Goal: Information Seeking & Learning: Learn about a topic

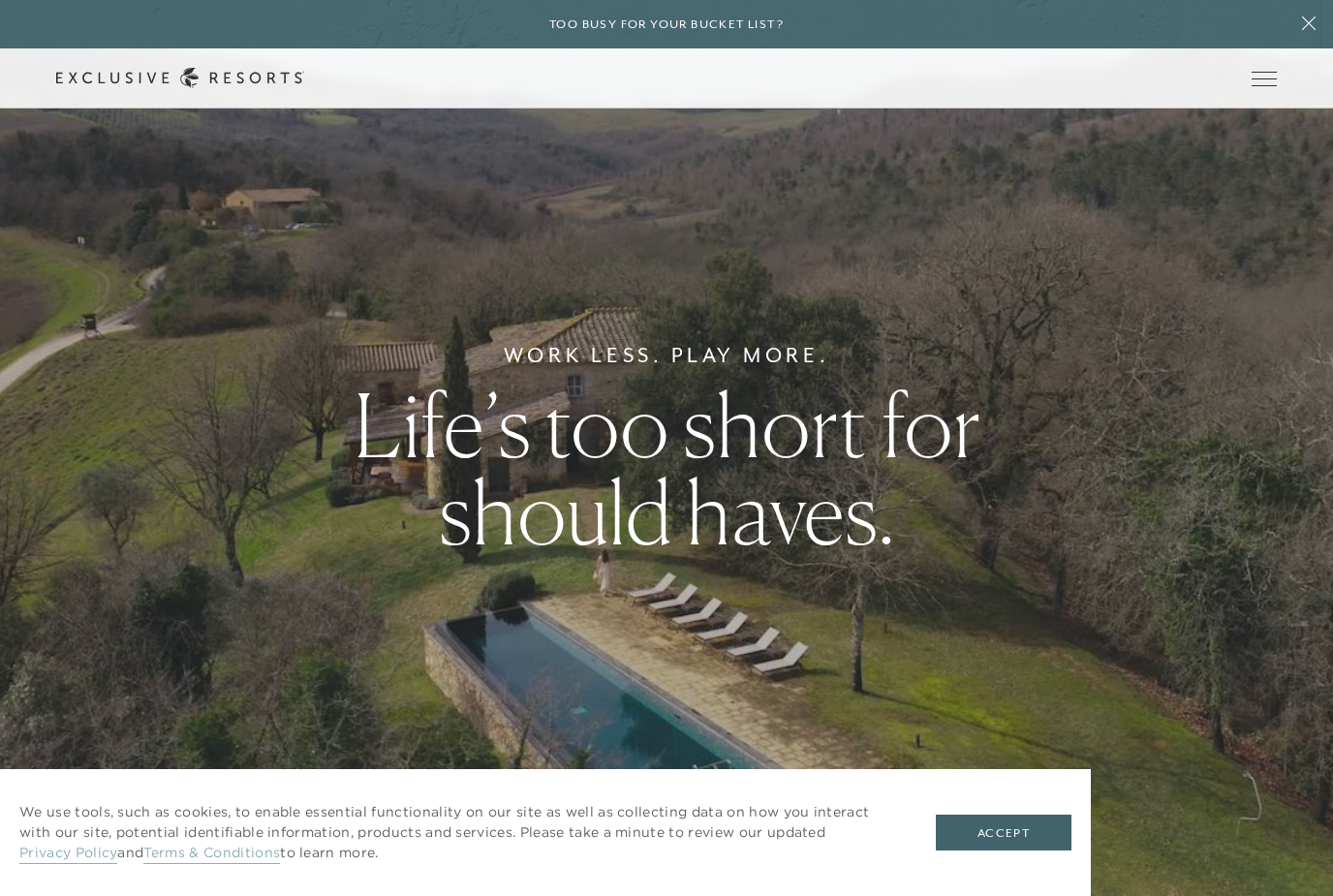
click at [1272, 81] on span "Open navigation" at bounding box center [1264, 79] width 25 height 14
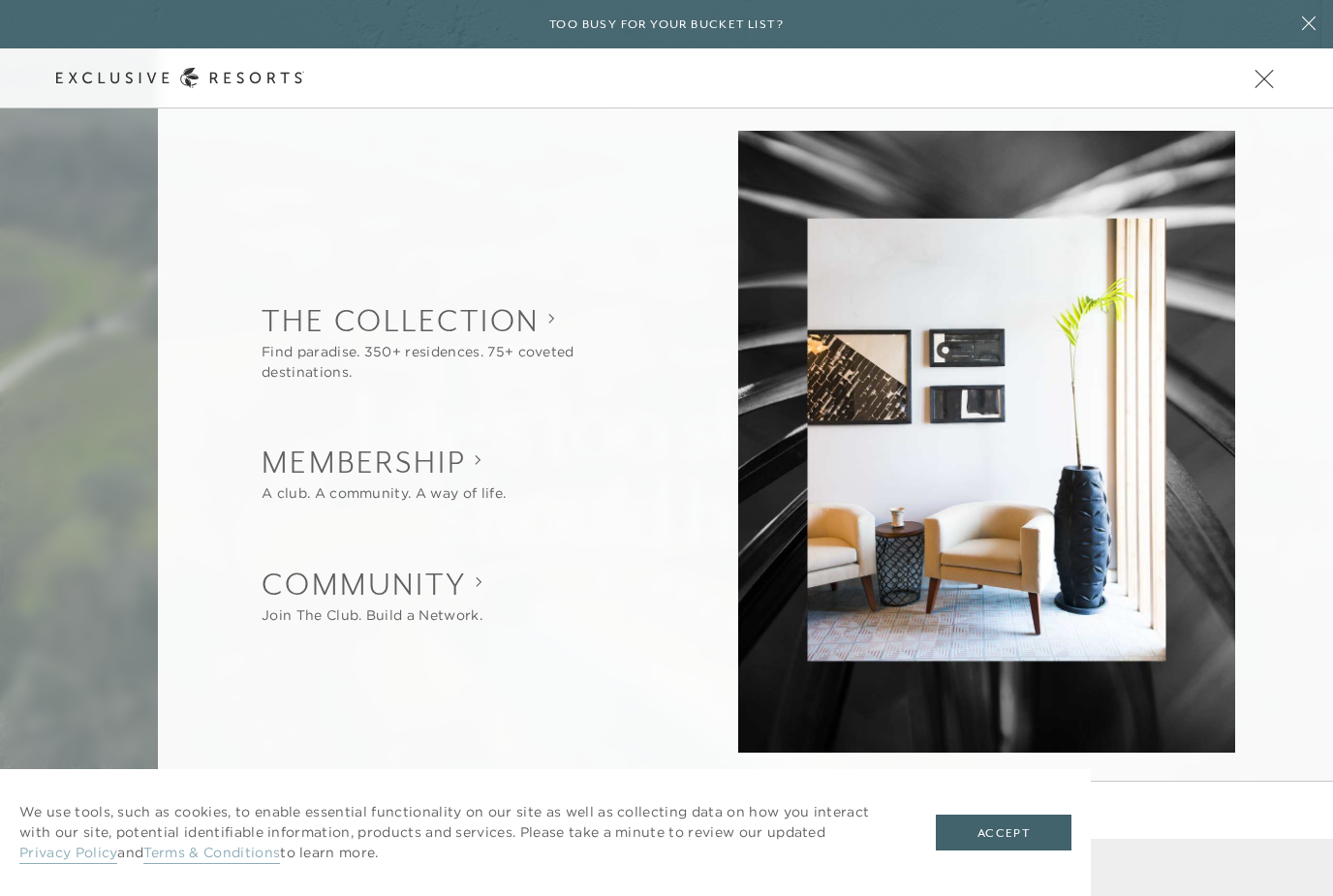
click at [1269, 85] on button "Open navigation" at bounding box center [1264, 79] width 25 height 14
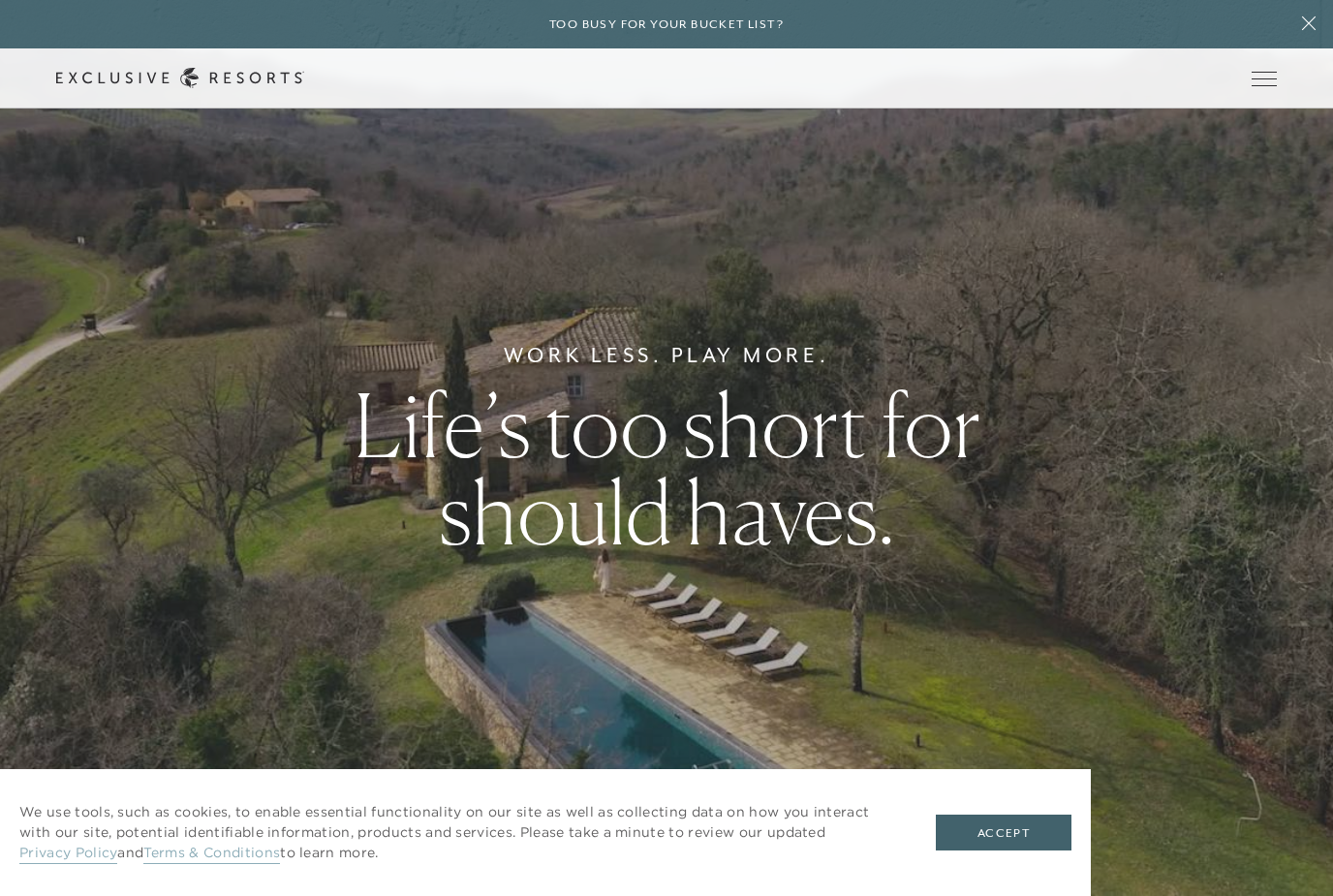
click at [1320, 19] on icon at bounding box center [1309, 23] width 37 height 16
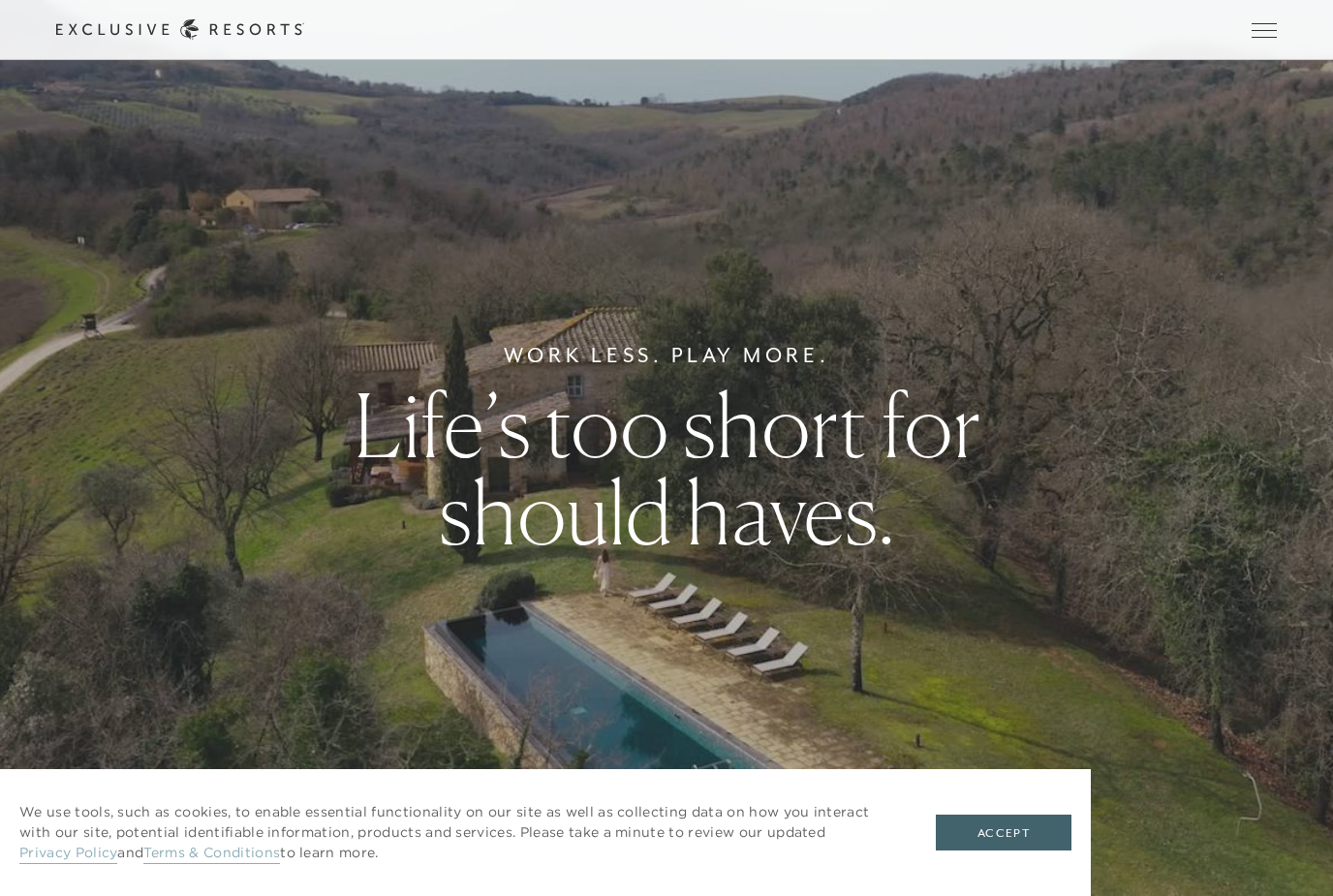
click at [1259, 37] on button "Open navigation" at bounding box center [1264, 30] width 25 height 14
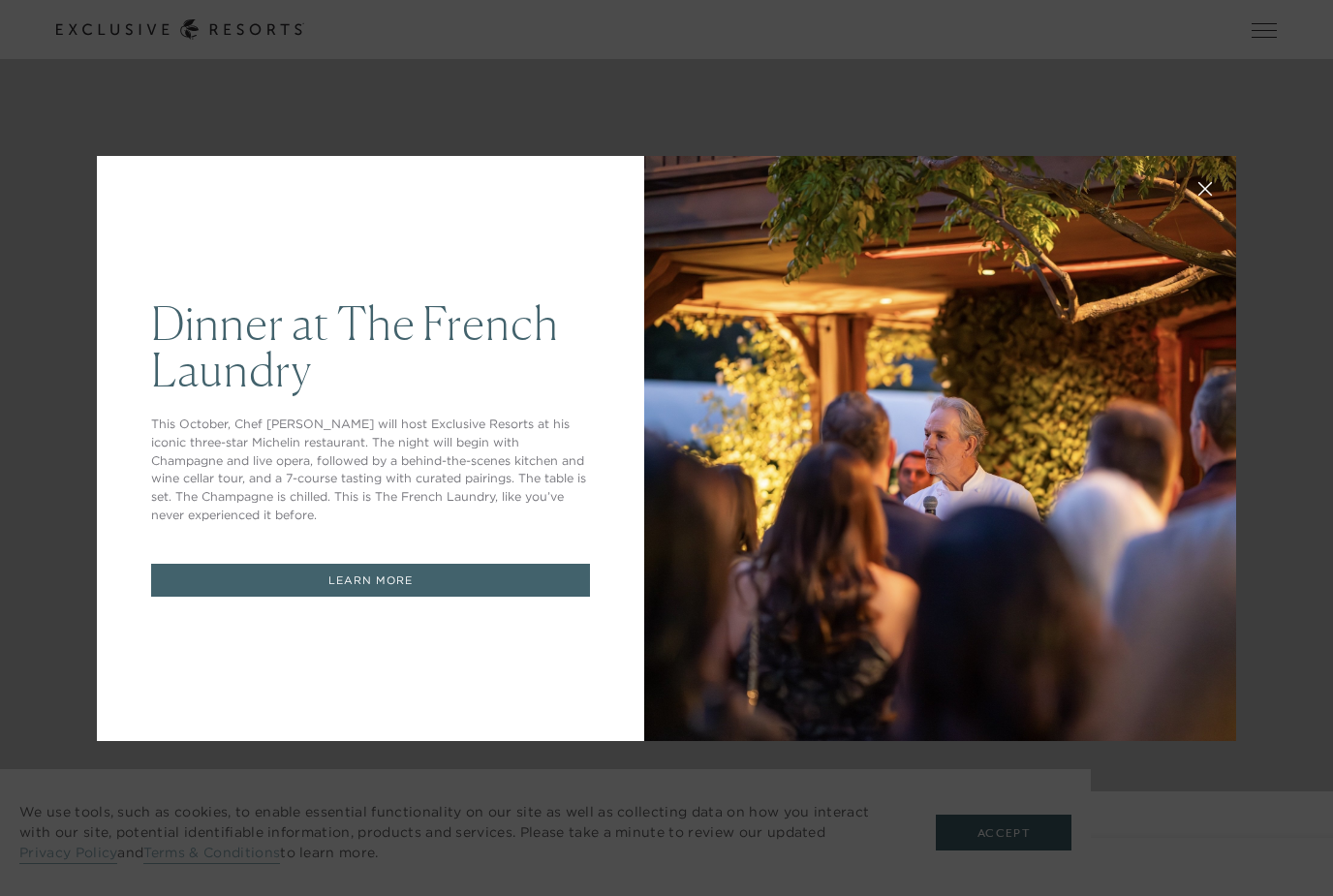
scroll to position [1822, 0]
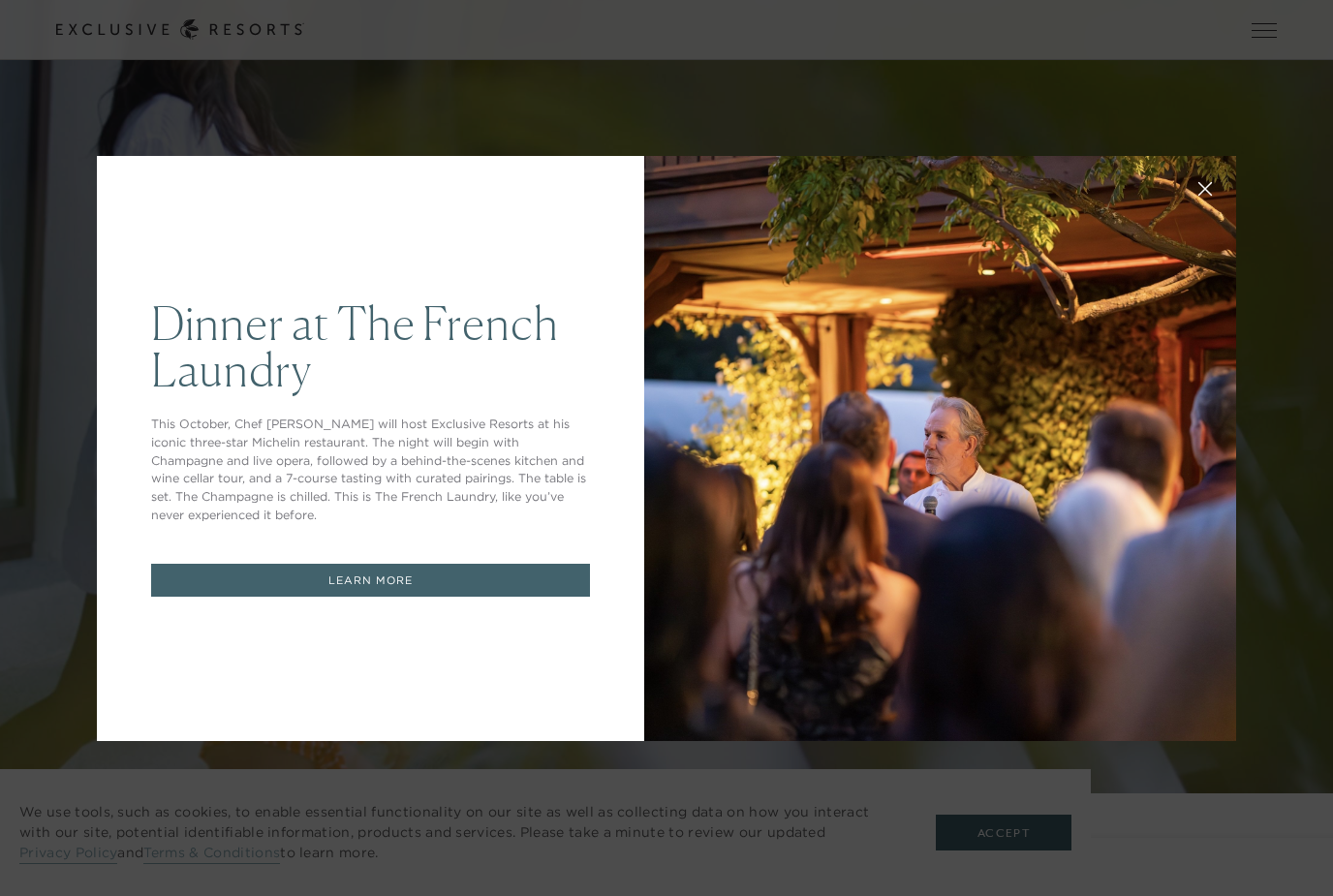
click at [1108, 114] on div "Dinner at The French Laundry This October, Chef Thomas Keller will host Exclusi…" at bounding box center [666, 448] width 1333 height 896
click at [528, 566] on link "LEARN MORE" at bounding box center [371, 581] width 439 height 34
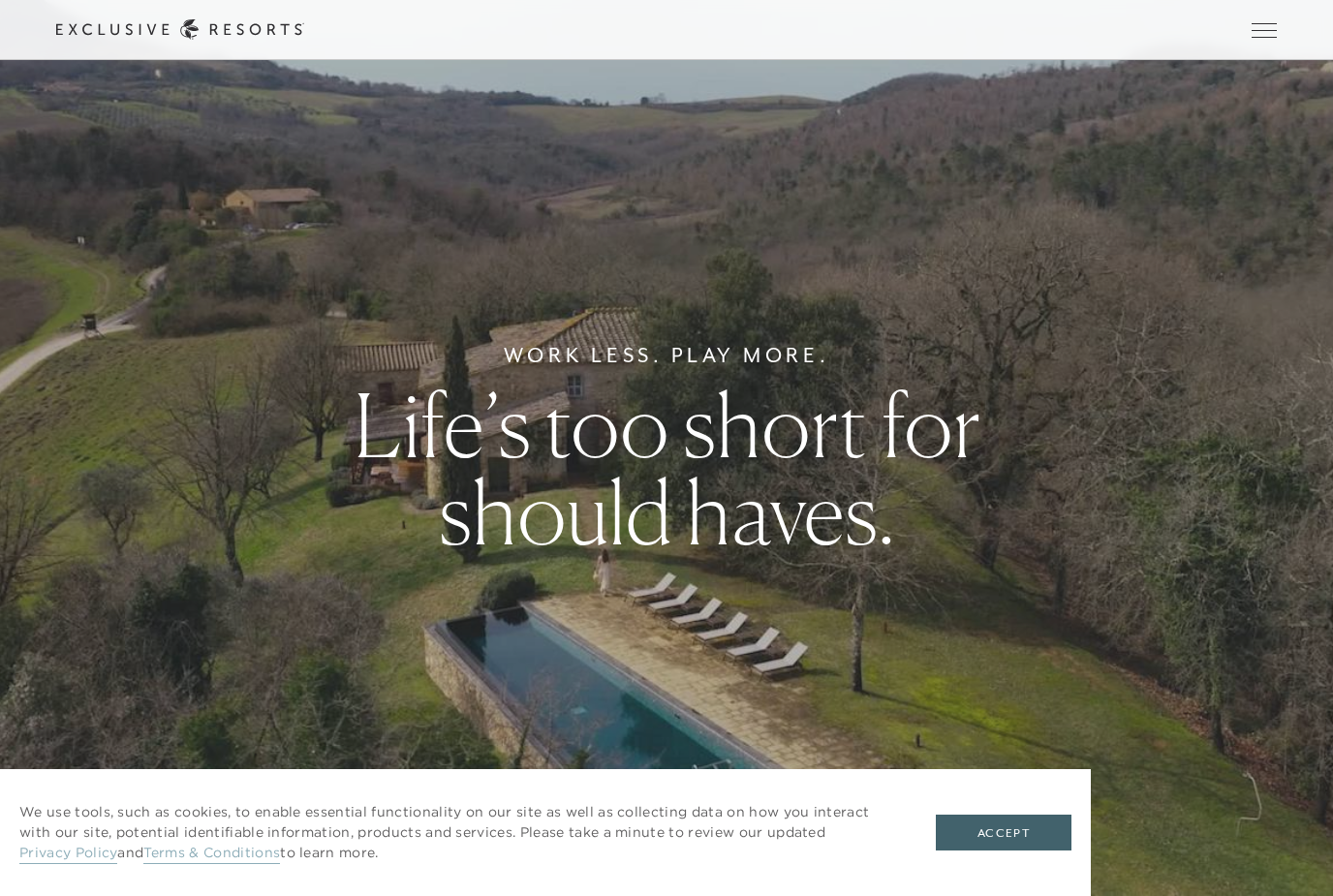
click at [1270, 36] on span "Open navigation" at bounding box center [1264, 30] width 25 height 14
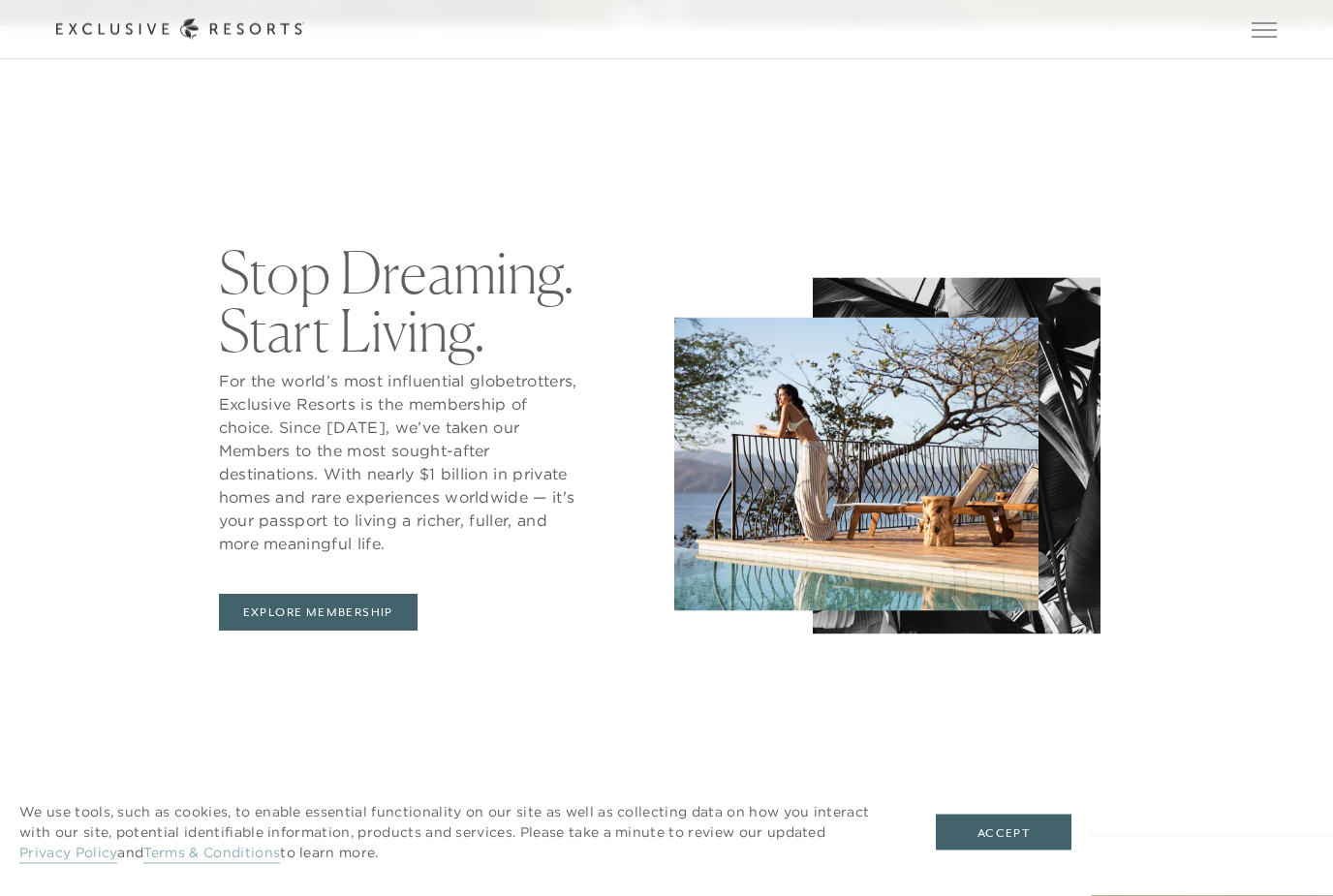
scroll to position [871, 0]
click at [970, 851] on button "Accept" at bounding box center [1004, 833] width 136 height 37
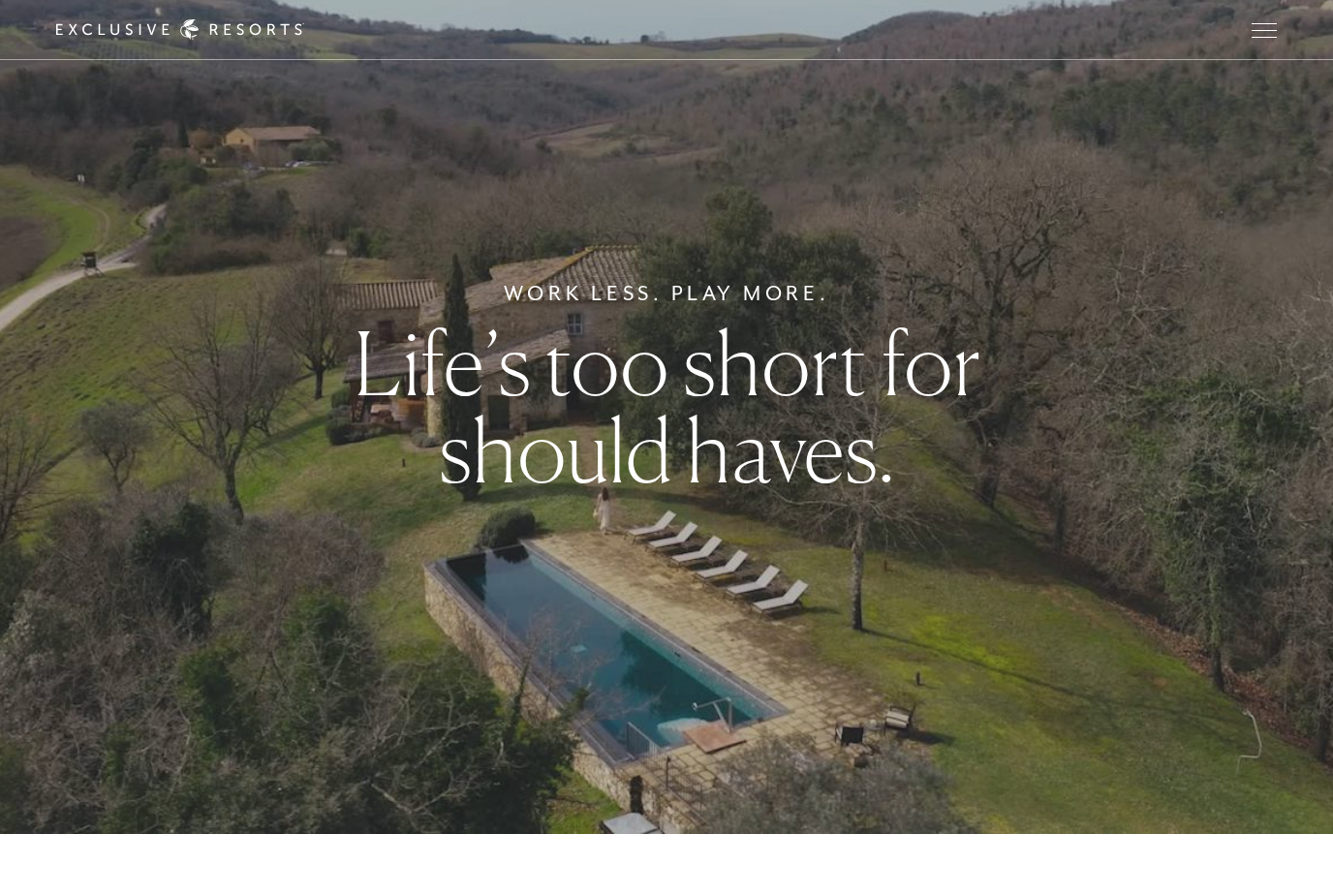
scroll to position [0, 0]
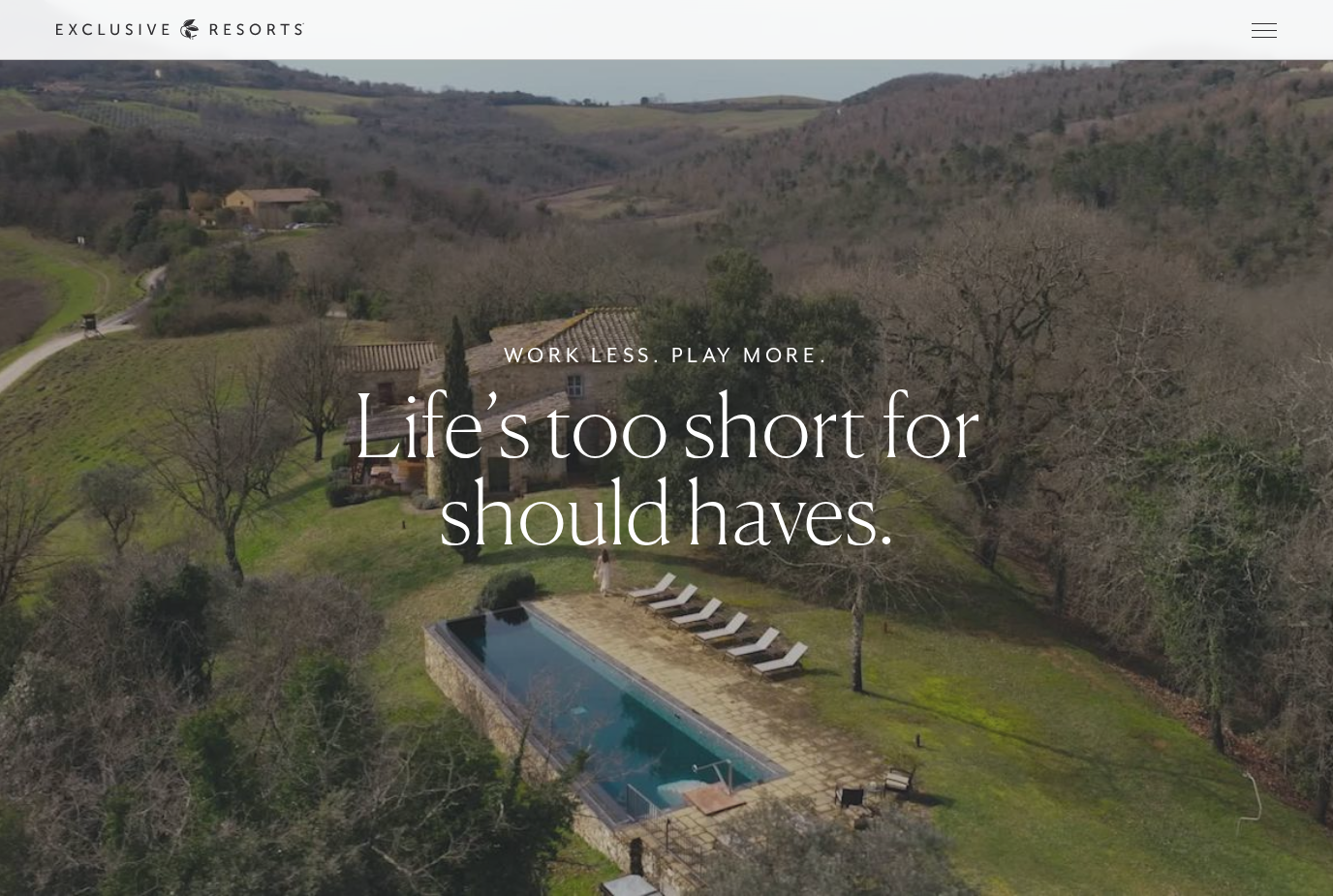
click at [1251, 33] on button "Open navigation" at bounding box center [1264, 30] width 25 height 14
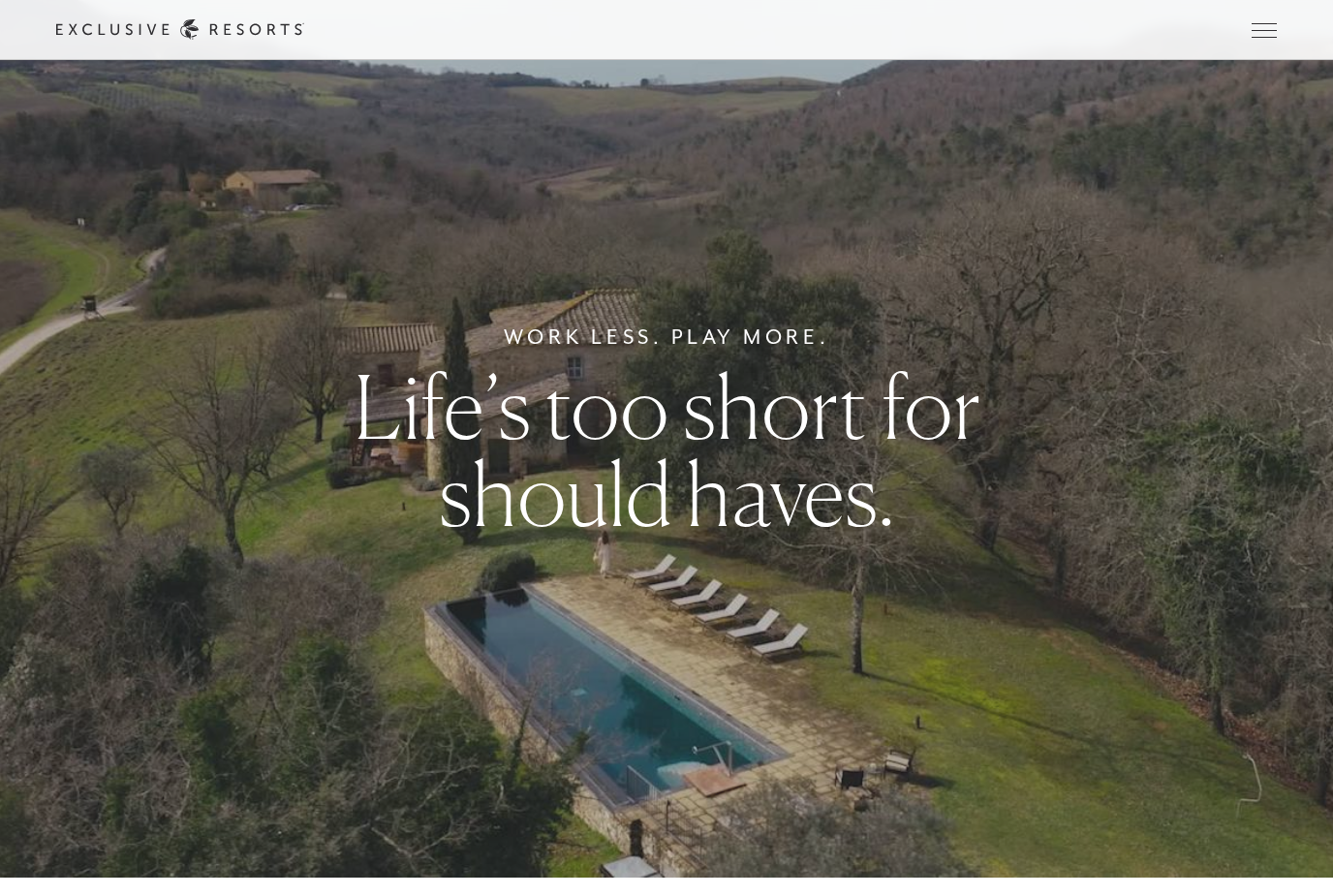
scroll to position [19, 0]
click at [419, 577] on div "Work Less. Play More. Life’s too short for should haves." at bounding box center [666, 428] width 1333 height 896
click at [1251, 35] on button "Open navigation" at bounding box center [1264, 30] width 25 height 14
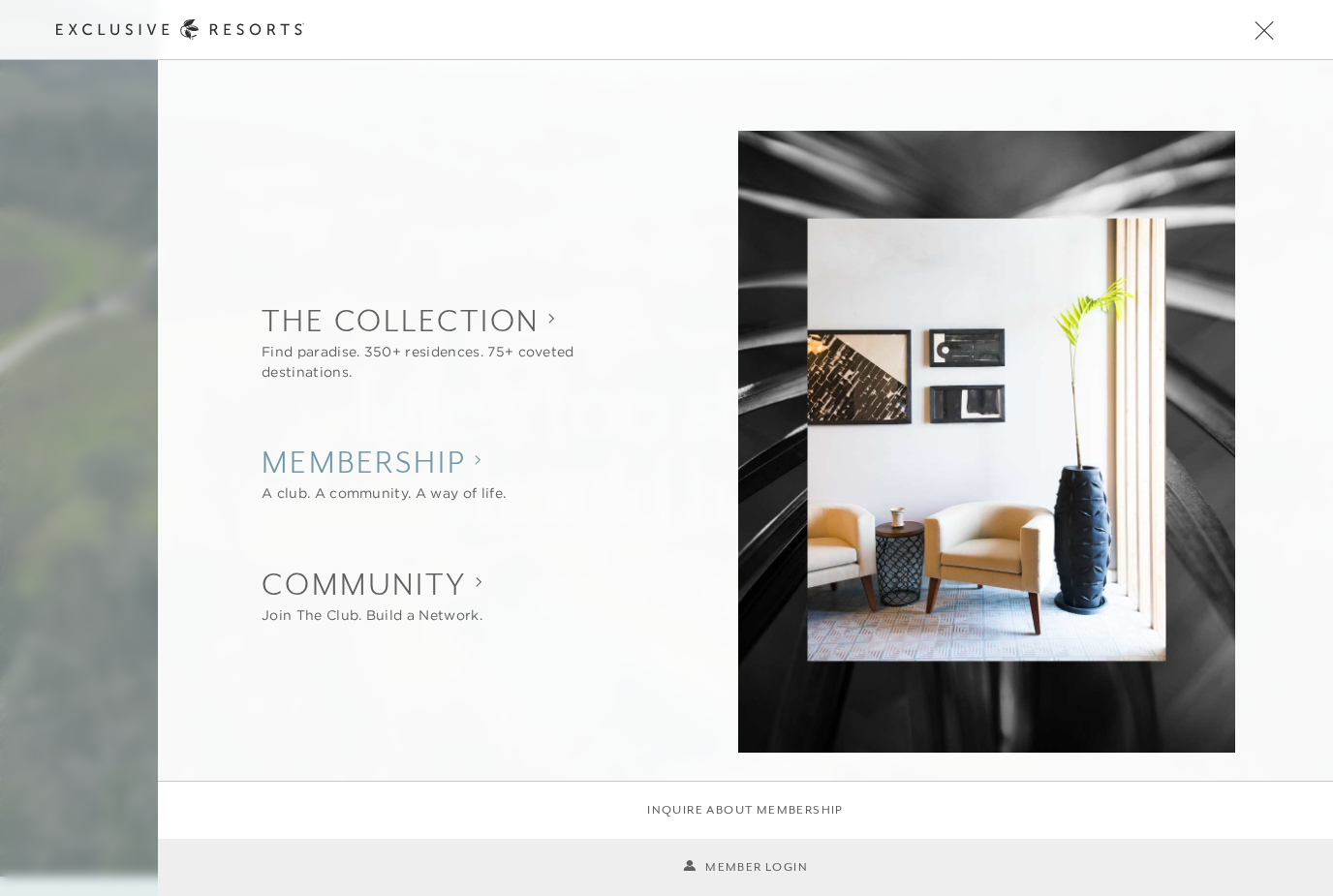
click at [417, 488] on div "A club. A community. A way of life." at bounding box center [383, 494] width 244 height 20
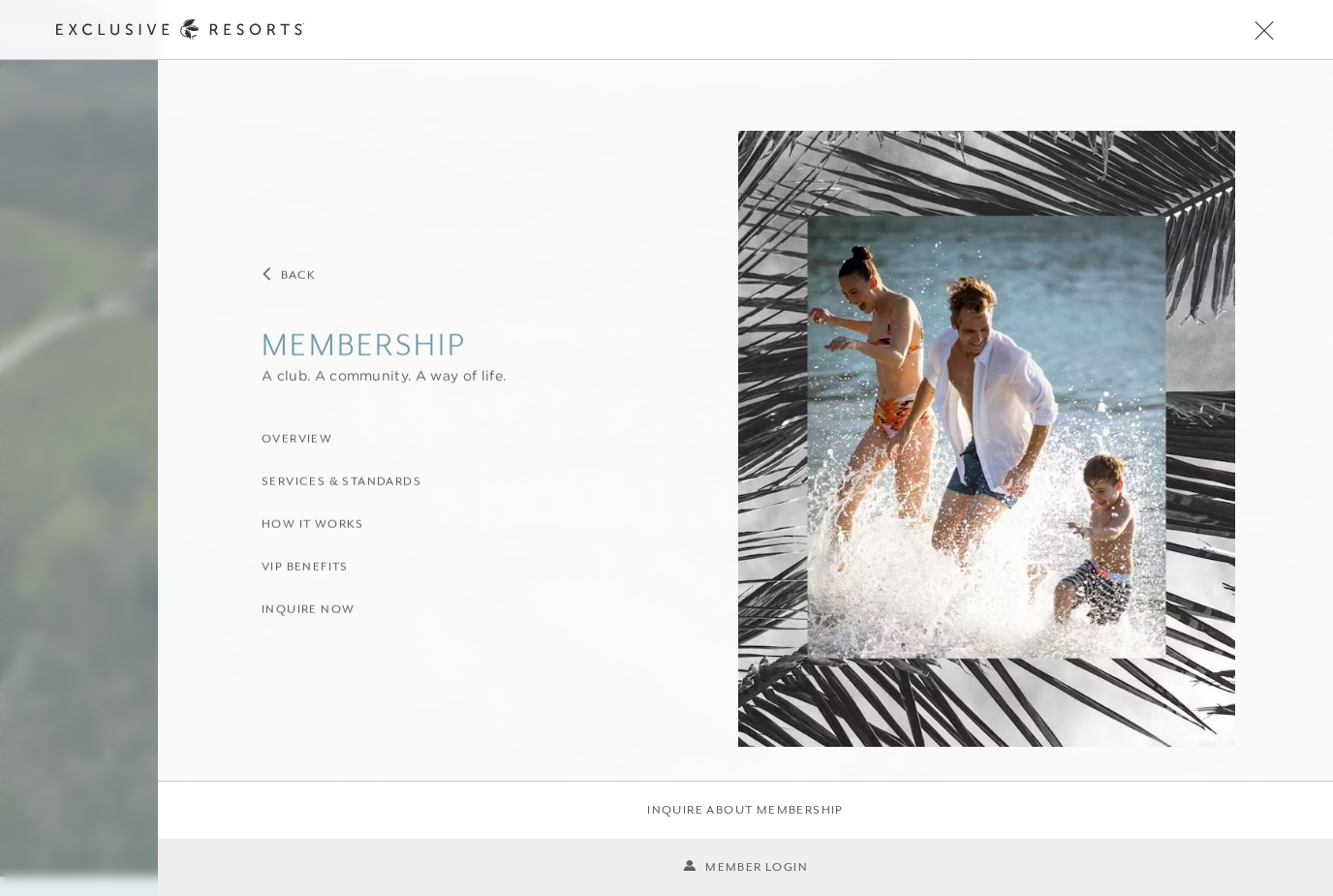
scroll to position [0, 0]
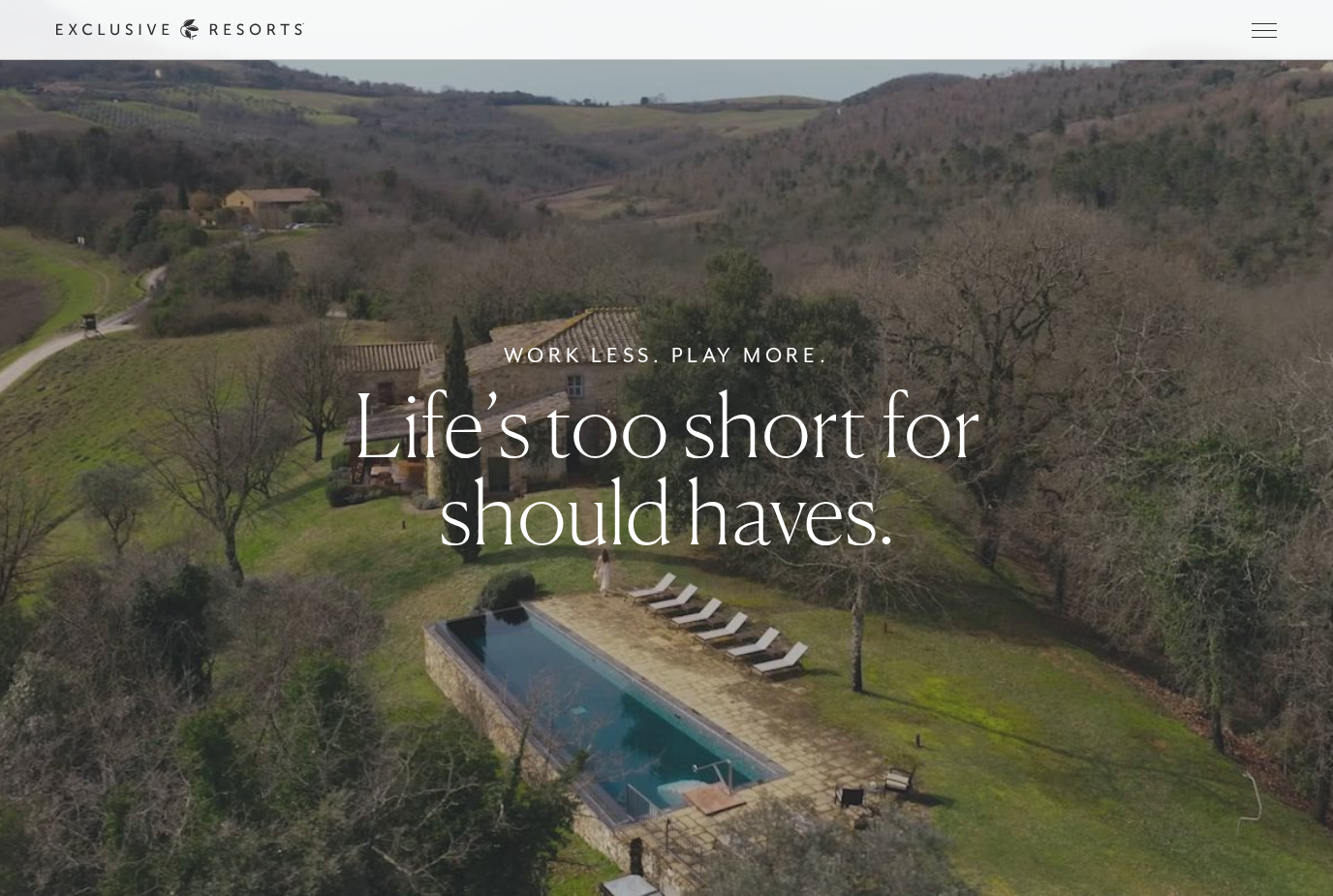
click at [222, 23] on icon at bounding box center [180, 29] width 248 height 20
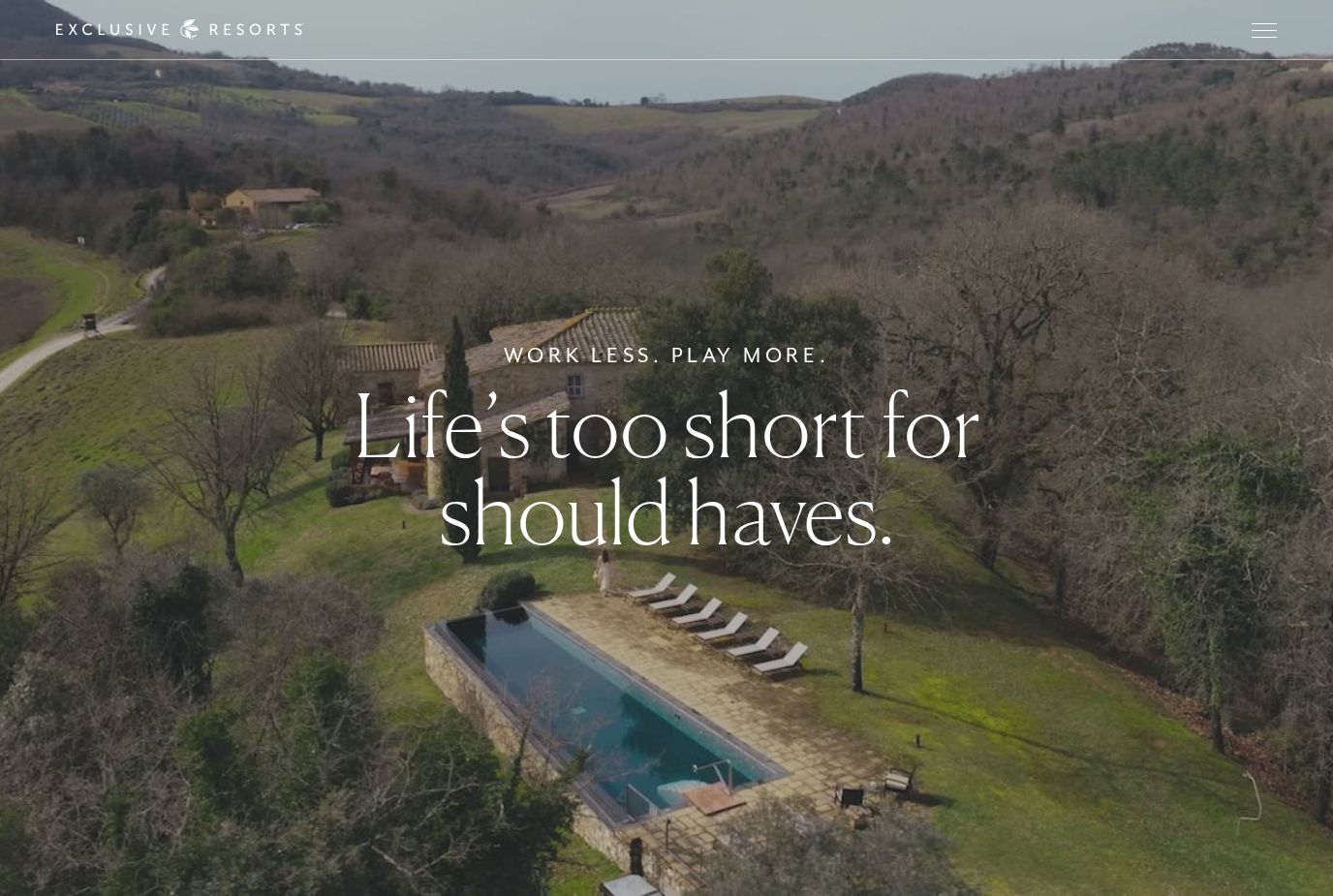
click at [472, 301] on div "Work Less. Play More. Life’s too short for should haves." at bounding box center [666, 448] width 1333 height 896
